Goal: Task Accomplishment & Management: Use online tool/utility

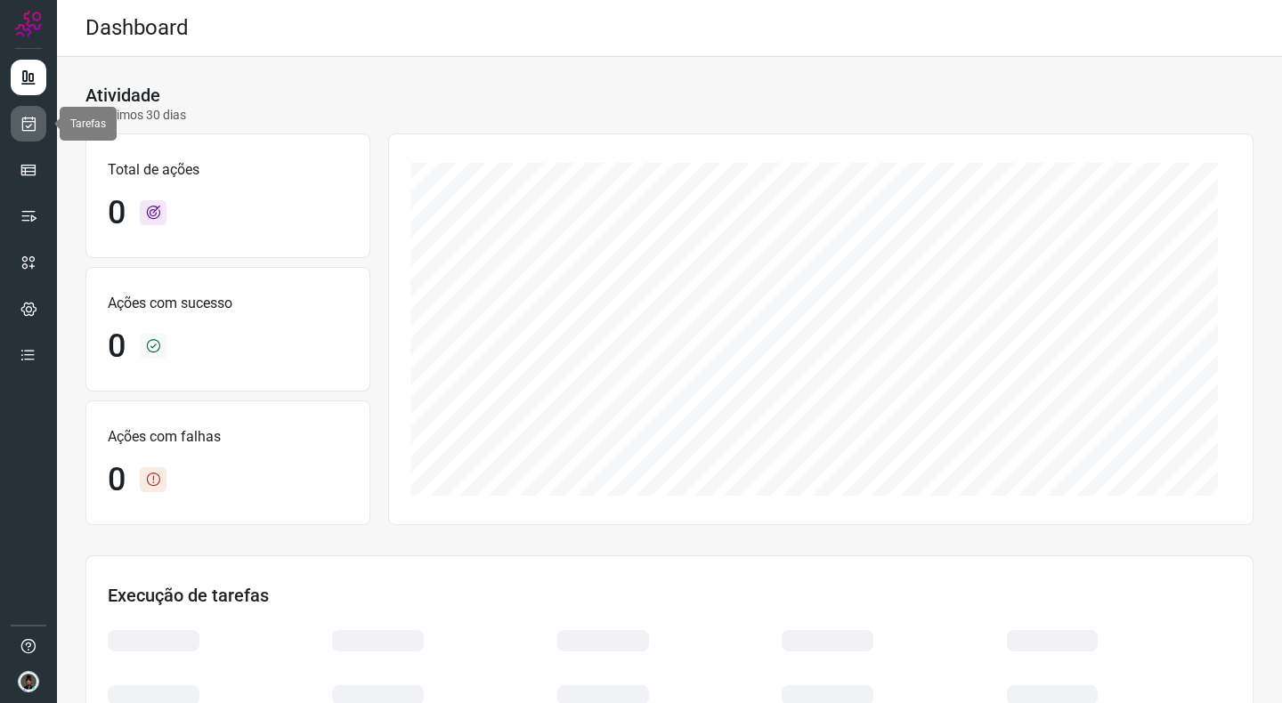
click at [30, 126] on icon at bounding box center [29, 124] width 19 height 18
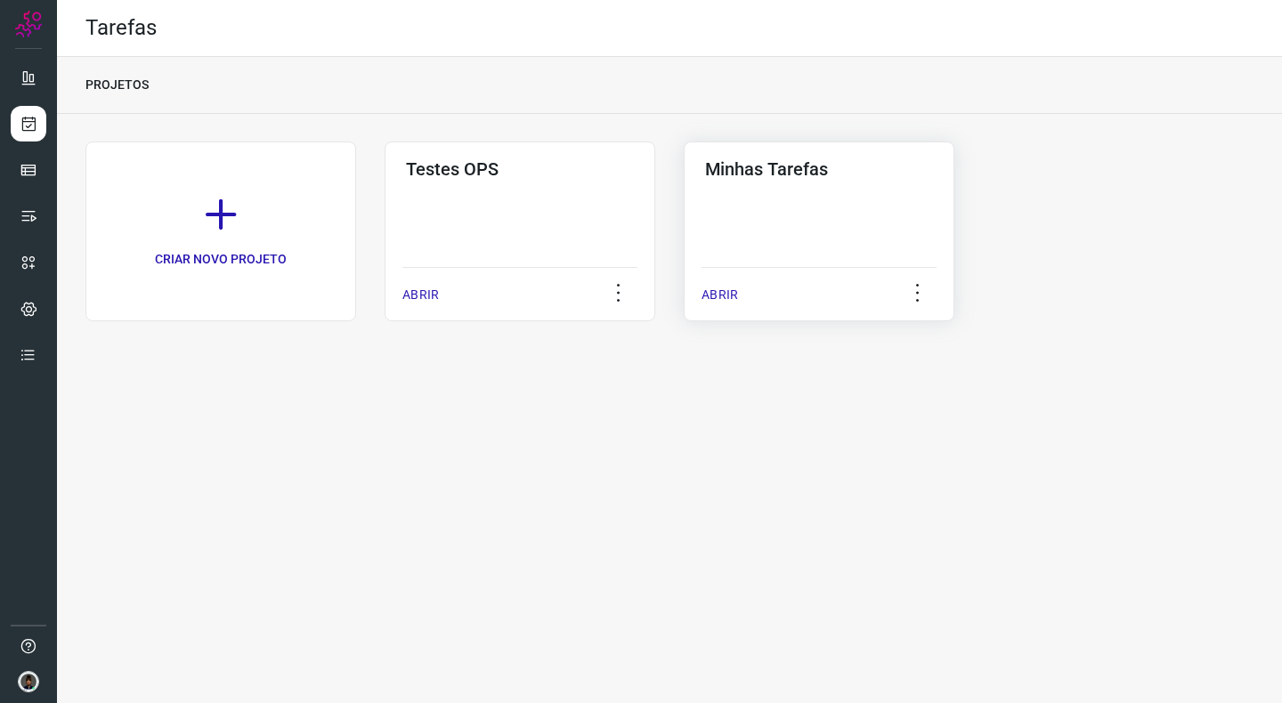
click at [816, 200] on div "Minhas Tarefas ABRIR" at bounding box center [819, 232] width 271 height 180
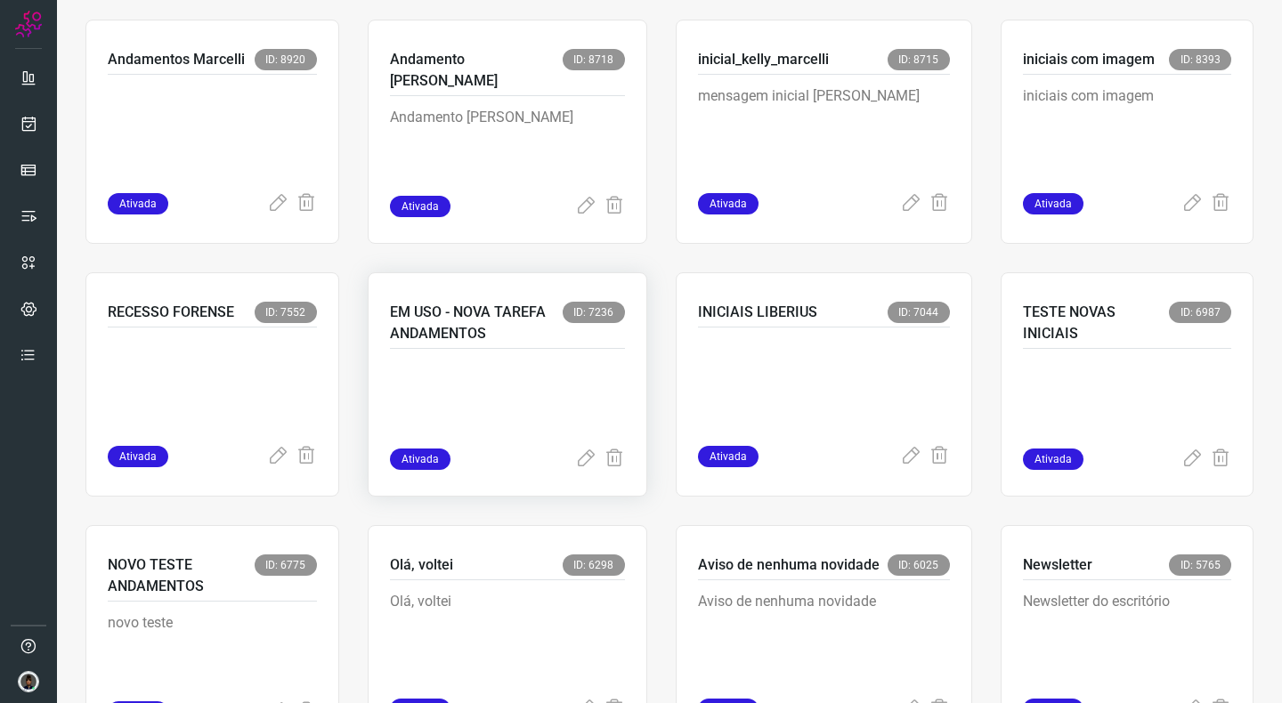
click at [534, 386] on p at bounding box center [507, 404] width 235 height 89
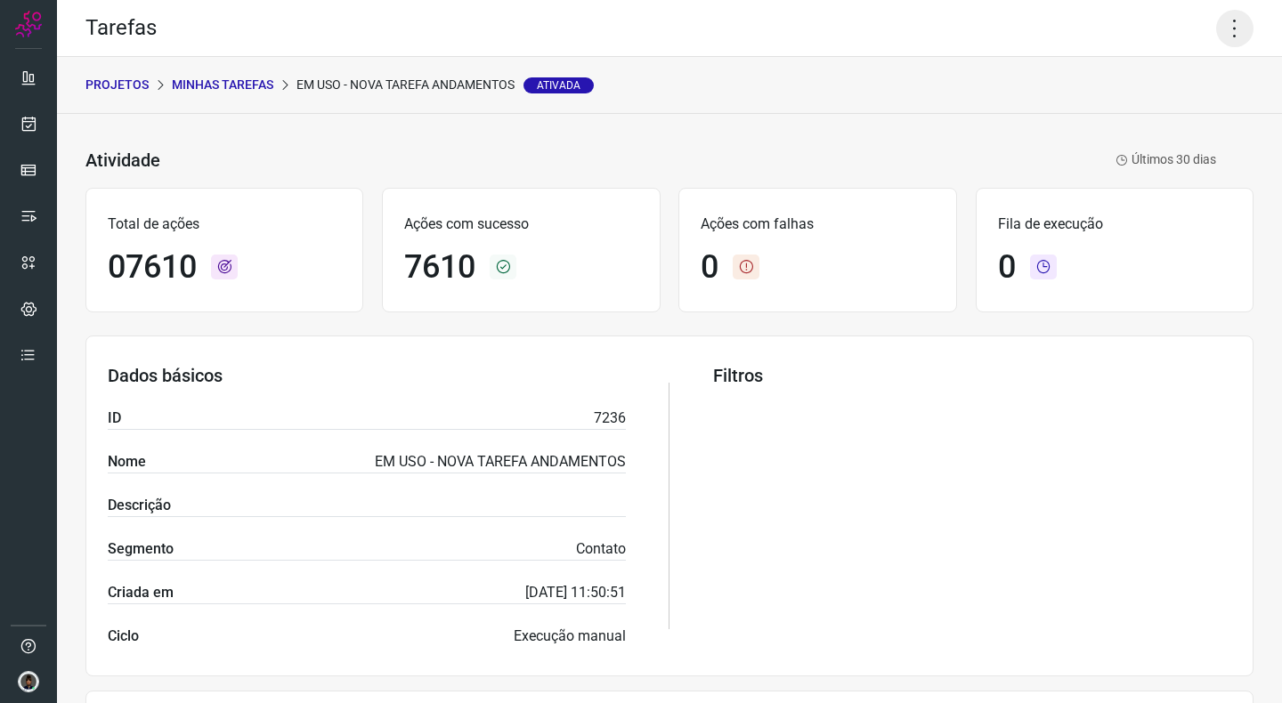
click at [1228, 28] on icon at bounding box center [1234, 28] width 37 height 37
click at [1160, 116] on li "Executar" at bounding box center [1158, 116] width 162 height 28
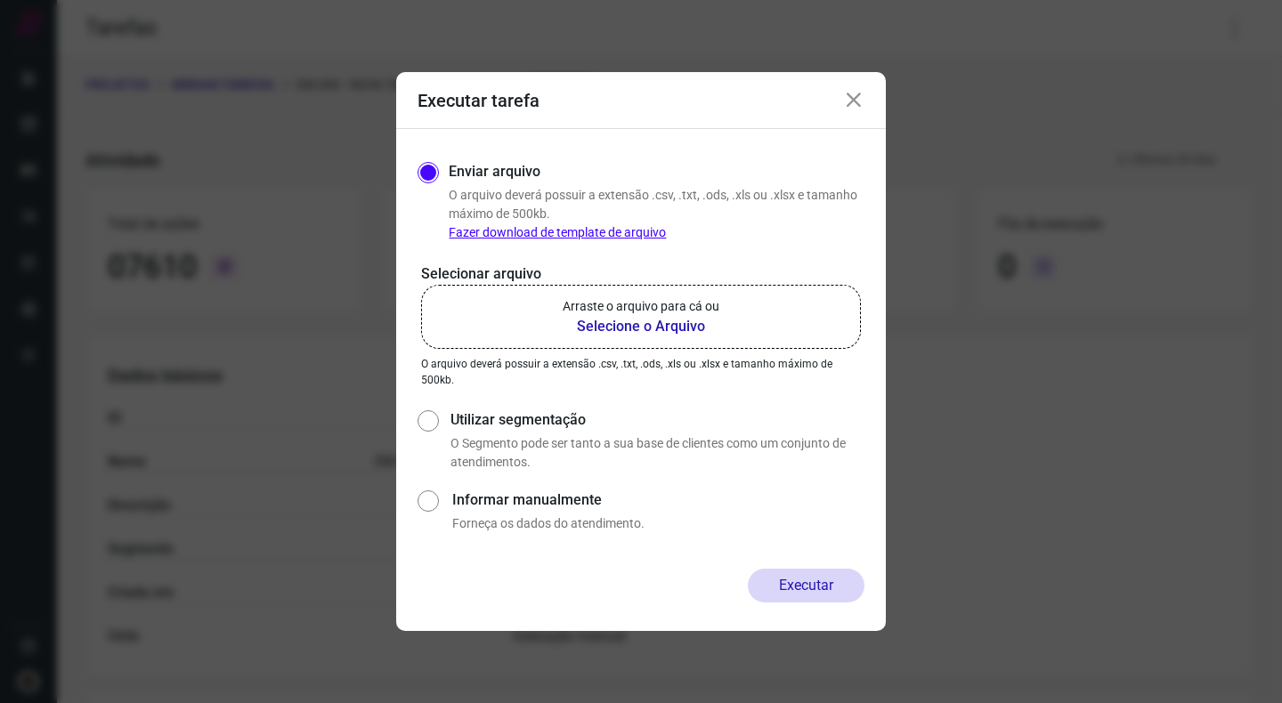
click at [598, 318] on b "Selecione o Arquivo" at bounding box center [641, 326] width 157 height 21
click at [0, 0] on input "Arraste o arquivo para cá ou Selecione o Arquivo" at bounding box center [0, 0] width 0 height 0
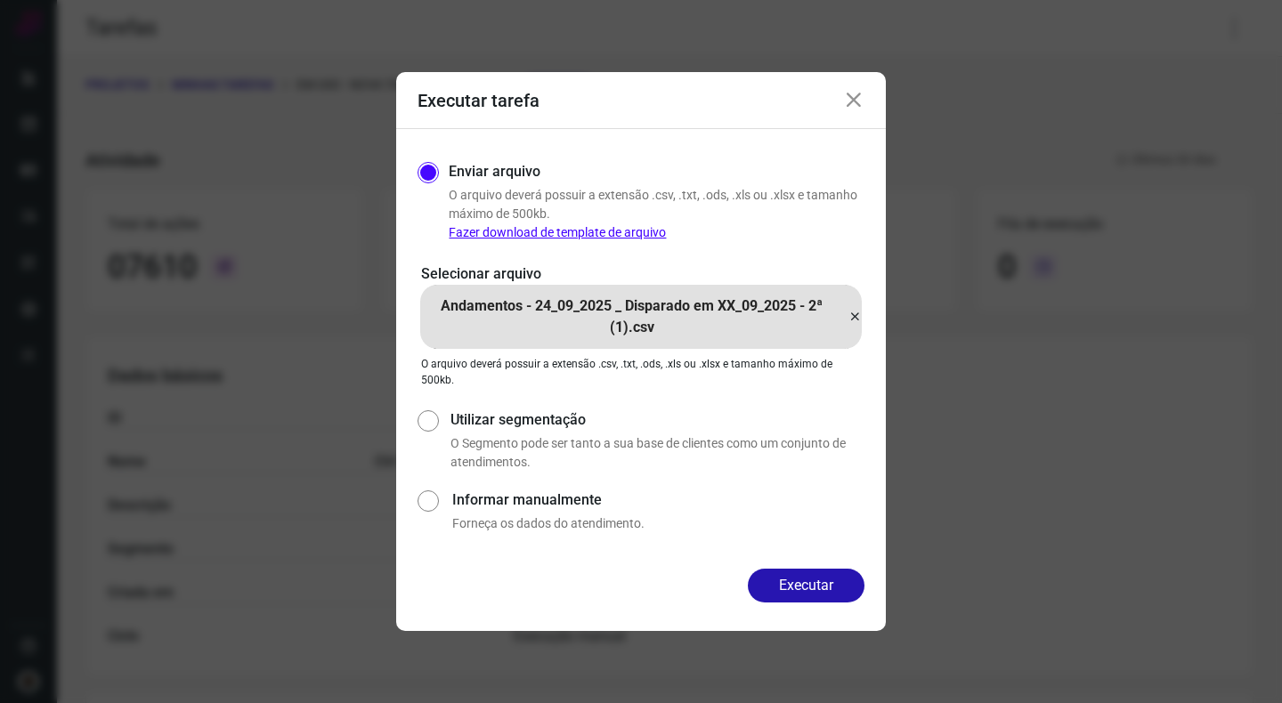
click at [853, 313] on icon at bounding box center [855, 316] width 14 height 21
click at [0, 0] on input "Andamentos - 24_09_2025 _ Disparado em XX_09_2025 - 2ª (1).csv" at bounding box center [0, 0] width 0 height 0
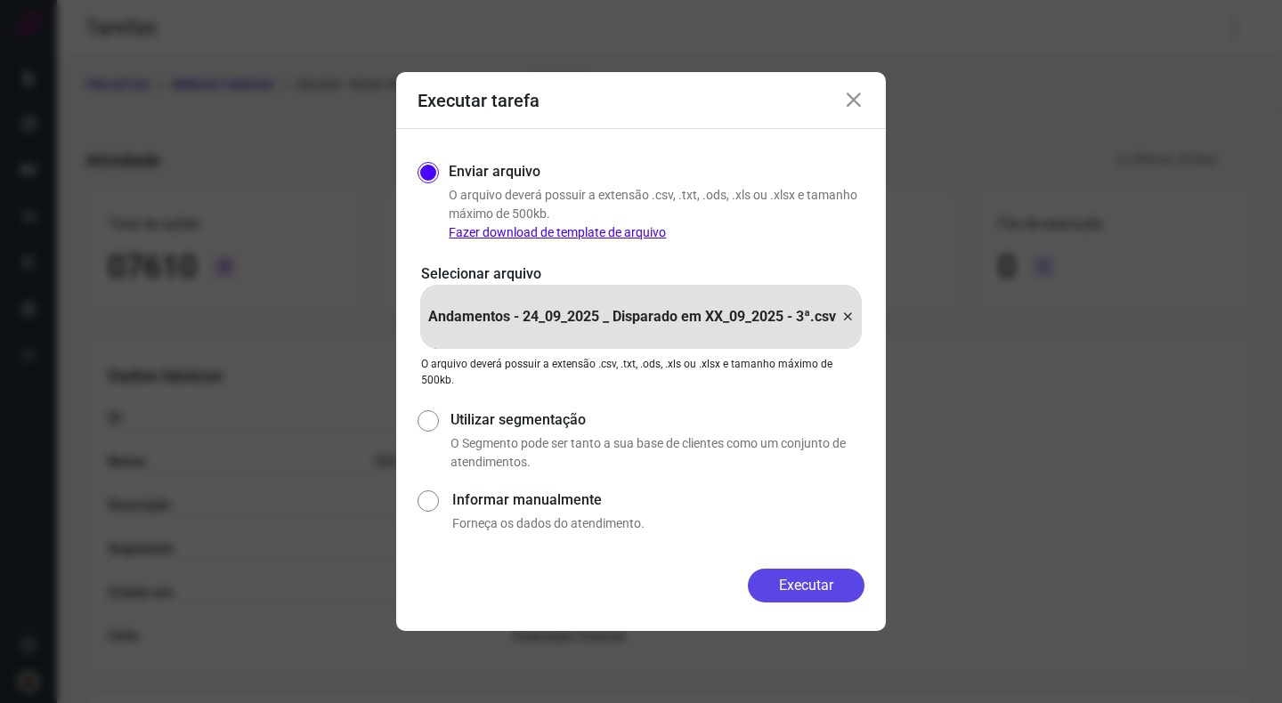
click at [804, 587] on button "Executar" at bounding box center [806, 586] width 117 height 34
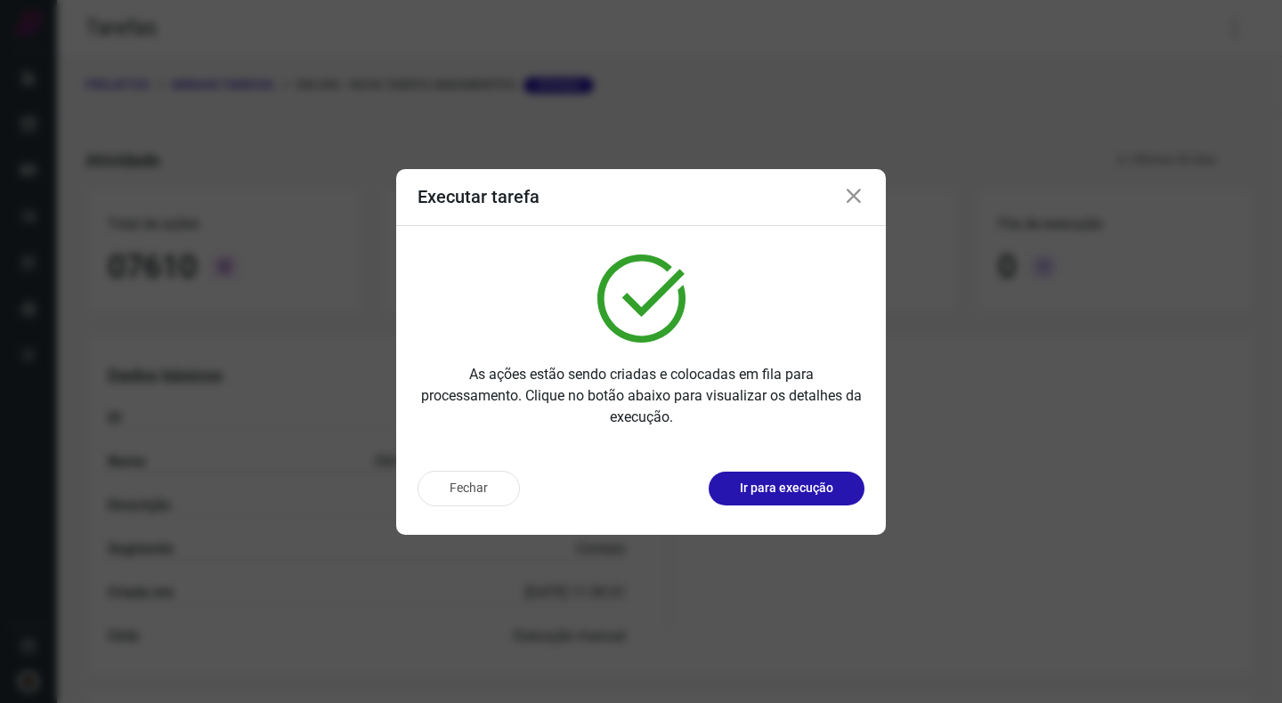
click at [851, 191] on icon at bounding box center [853, 196] width 21 height 21
